Goal: Find specific page/section: Find specific page/section

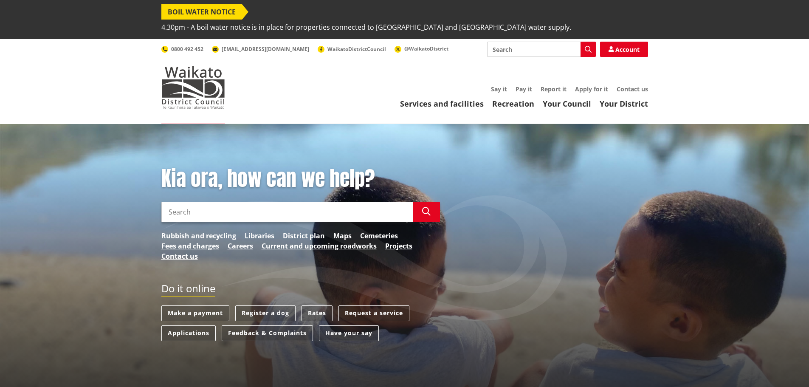
click at [343, 231] on link "Maps" at bounding box center [343, 236] width 18 height 10
click at [507, 42] on input "Search" at bounding box center [541, 49] width 109 height 15
type input "queen street nguarawahia"
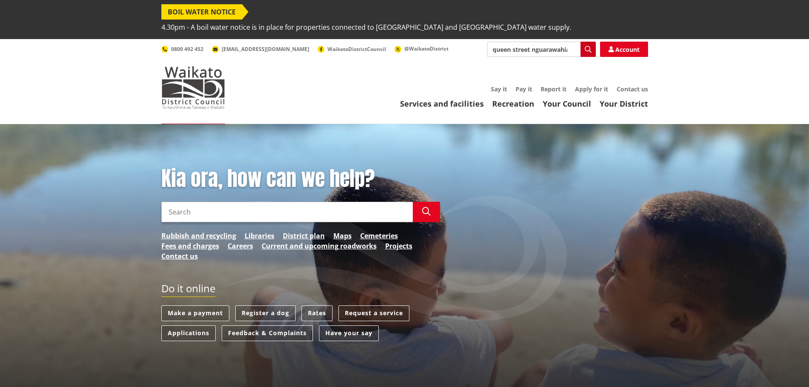
click at [591, 46] on icon "button" at bounding box center [588, 49] width 7 height 7
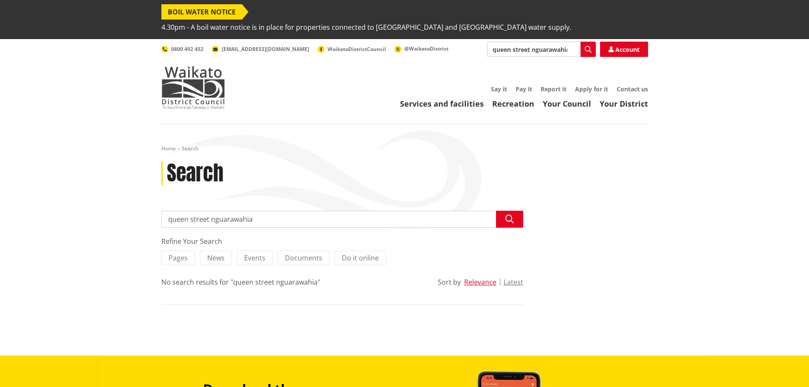
click at [226, 211] on input "queen street nguarawahia" at bounding box center [342, 219] width 362 height 17
type input "queen street ngurawahia"
click at [319, 236] on div "Refine Your Search" at bounding box center [342, 241] width 362 height 10
click at [506, 215] on icon "button" at bounding box center [510, 219] width 8 height 8
drag, startPoint x: 228, startPoint y: 203, endPoint x: 218, endPoint y: 212, distance: 12.6
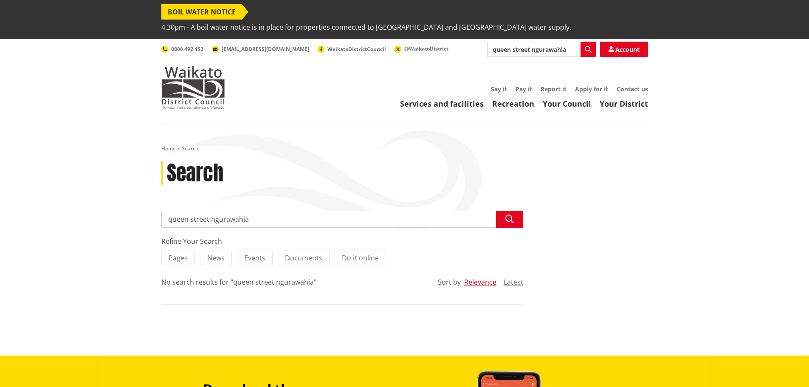
click at [218, 212] on input "queen street ngurawahia" at bounding box center [342, 219] width 362 height 17
click at [223, 211] on input "queen street ngurawahia" at bounding box center [342, 219] width 362 height 17
click at [226, 211] on input "queen street ngarawahia" at bounding box center [342, 219] width 362 height 17
type input "queen street ngaruawahia"
click at [516, 211] on button "Search" at bounding box center [509, 219] width 27 height 17
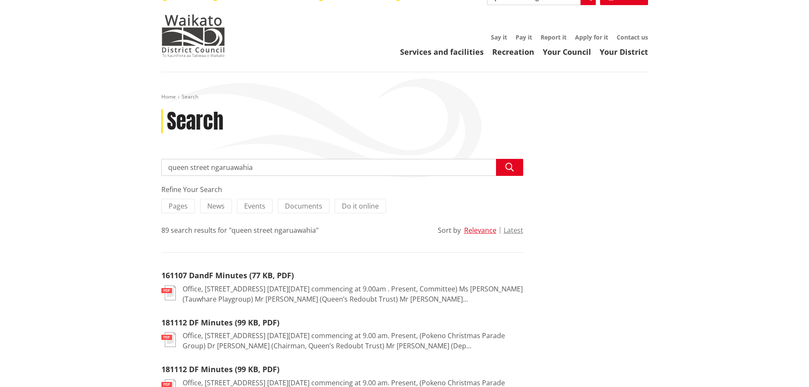
scroll to position [42, 0]
